Goal: Task Accomplishment & Management: Manage account settings

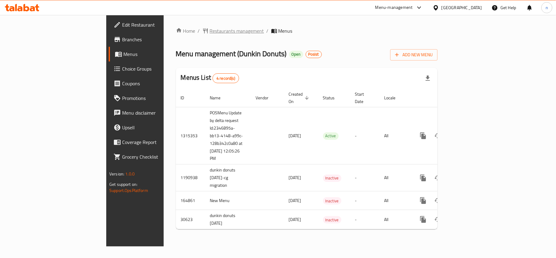
click at [210, 31] on span "Restaurants management" at bounding box center [237, 30] width 54 height 7
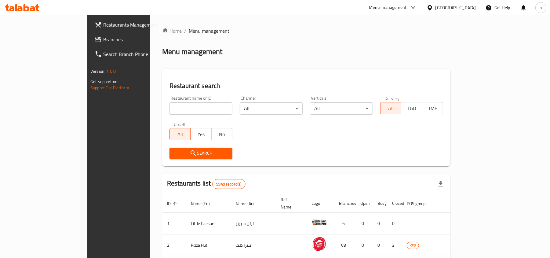
click at [169, 108] on input "search" at bounding box center [200, 108] width 63 height 12
paste input "8527"
type input "8527"
click button "Search" at bounding box center [200, 152] width 63 height 11
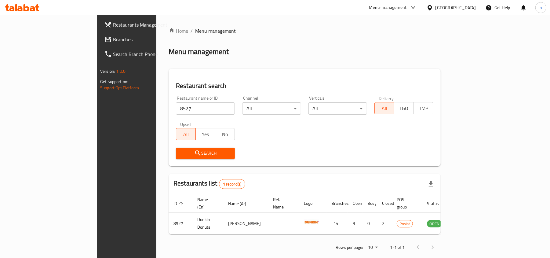
click at [310, 47] on div "Menu management" at bounding box center [305, 52] width 272 height 10
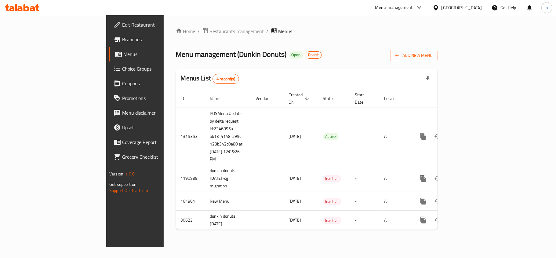
click at [122, 25] on span "Edit Restaurant" at bounding box center [158, 24] width 72 height 7
